Goal: Information Seeking & Learning: Learn about a topic

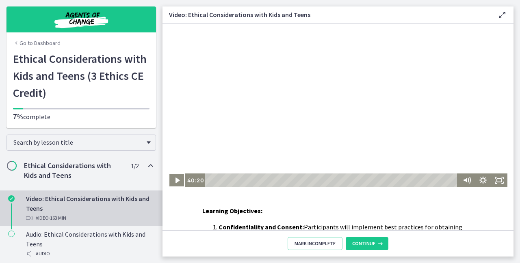
scroll to position [9, 0]
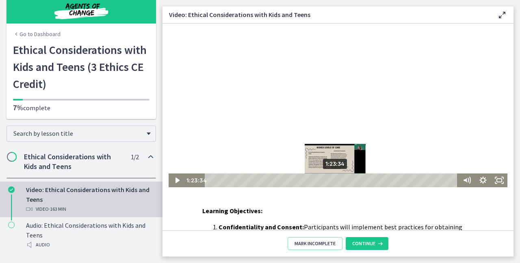
click at [332, 179] on div "1:23:34" at bounding box center [332, 181] width 246 height 14
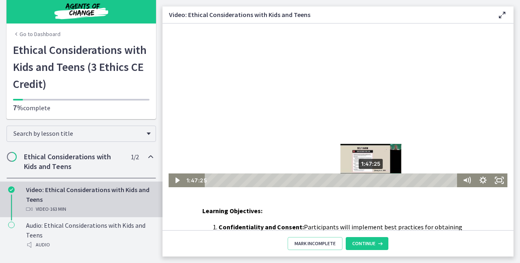
click at [369, 181] on div "1:47:25" at bounding box center [332, 181] width 246 height 14
click at [371, 181] on div "1:49:17" at bounding box center [332, 181] width 246 height 14
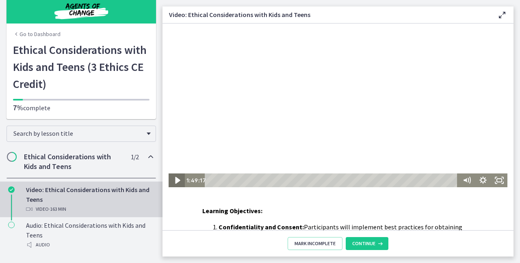
click at [175, 178] on icon "Play Video" at bounding box center [177, 180] width 5 height 7
click at [174, 180] on icon "Pause" at bounding box center [176, 181] width 5 height 6
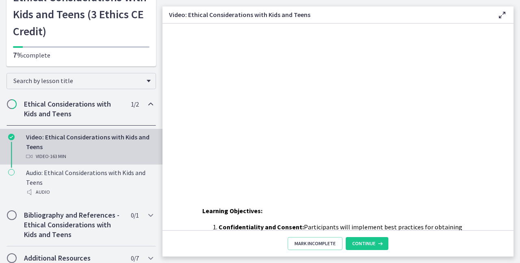
scroll to position [63, 0]
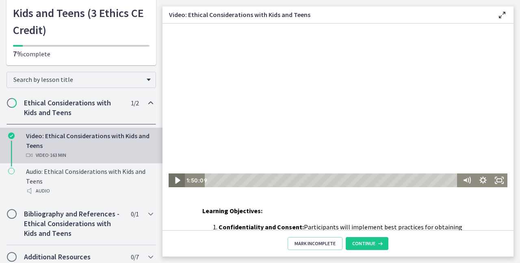
click at [175, 178] on icon "Play Video" at bounding box center [177, 180] width 5 height 7
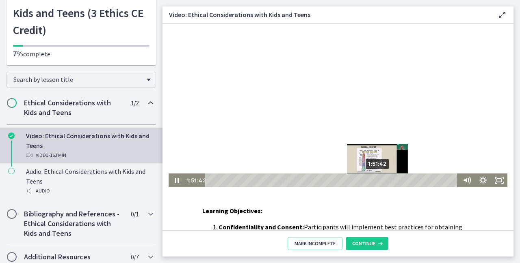
click at [375, 179] on div "Playbar" at bounding box center [377, 180] width 4 height 4
click at [375, 180] on div "Playbar" at bounding box center [377, 180] width 4 height 4
click at [378, 180] on div "1:53:34" at bounding box center [332, 181] width 246 height 14
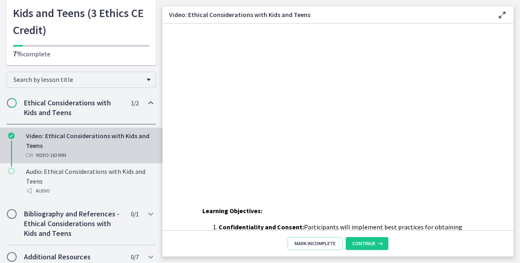
scroll to position [16, 0]
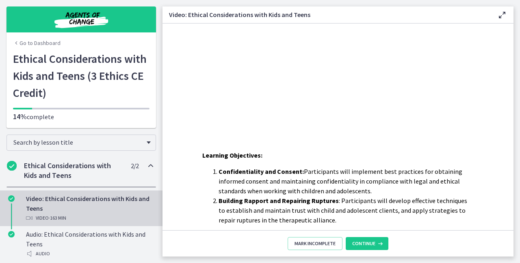
scroll to position [65, 0]
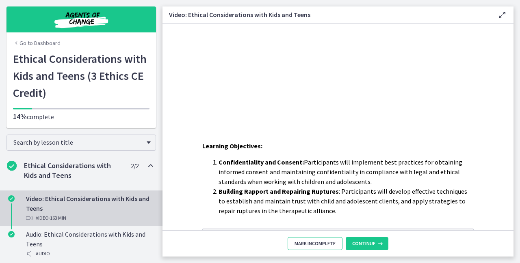
click at [333, 242] on span "Mark Incomplete" at bounding box center [314, 244] width 41 height 6
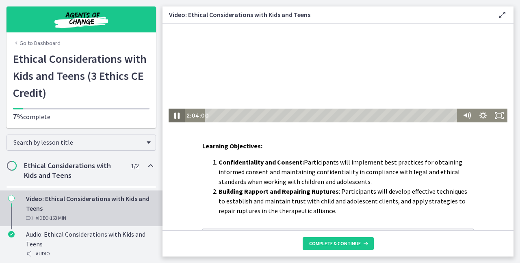
click at [174, 114] on icon "Pause" at bounding box center [176, 116] width 19 height 17
